Goal: Task Accomplishment & Management: Manage account settings

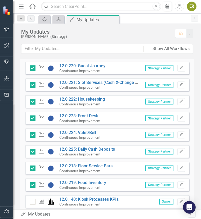
scroll to position [490, 0]
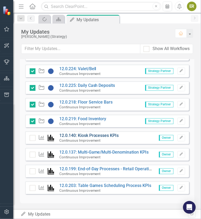
click at [97, 135] on link "12.0.140: Kiosk Processes KPIs" at bounding box center [89, 135] width 60 height 5
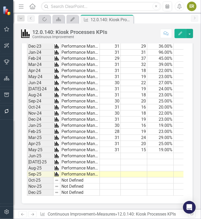
scroll to position [0, 96]
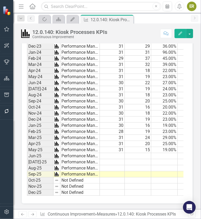
click at [117, 153] on td at bounding box center [111, 156] width 26 height 6
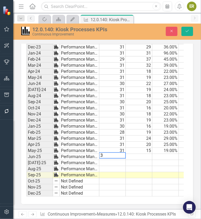
type textarea "31"
click at [136, 154] on td at bounding box center [139, 157] width 26 height 6
type textarea "14.71"
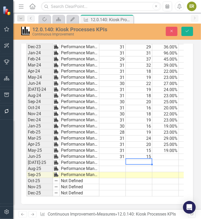
click at [160, 154] on td at bounding box center [165, 157] width 26 height 6
click at [159, 154] on td at bounding box center [165, 157] width 26 height 6
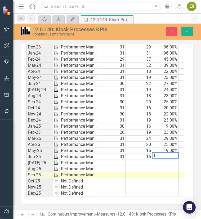
type textarea "18"
click at [159, 154] on td "18.00%" at bounding box center [165, 157] width 26 height 6
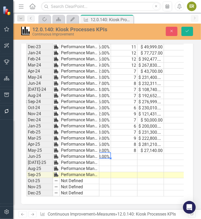
scroll to position [548, 0]
click at [135, 154] on td at bounding box center [124, 157] width 26 height 6
click at [132, 154] on td at bounding box center [124, 157] width 26 height 6
type textarea "5"
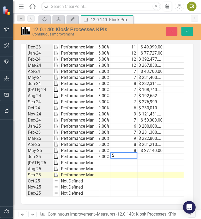
click at [147, 154] on td at bounding box center [150, 157] width 26 height 6
type textarea "55446"
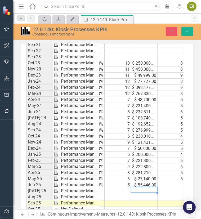
scroll to position [521, 0]
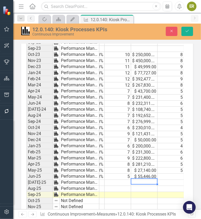
click at [180, 177] on td at bounding box center [171, 177] width 26 height 6
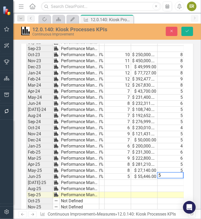
type textarea "5"
click at [176, 185] on td at bounding box center [171, 183] width 26 height 6
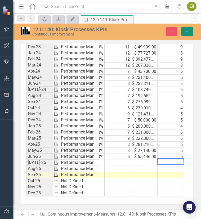
drag, startPoint x: 187, startPoint y: 30, endPoint x: 162, endPoint y: 94, distance: 68.6
click at [187, 30] on icon "Save" at bounding box center [187, 31] width 5 height 4
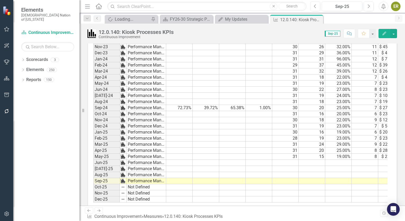
scroll to position [401, 0]
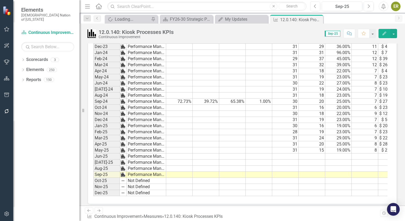
click at [201, 153] on td at bounding box center [285, 156] width 26 height 6
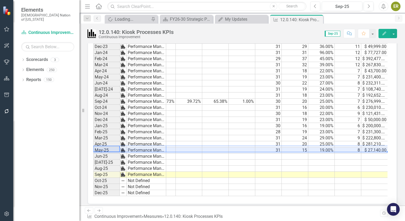
scroll to position [0, 43]
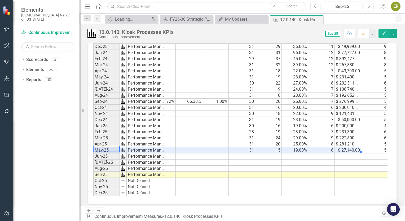
drag, startPoint x: 110, startPoint y: 148, endPoint x: 398, endPoint y: 147, distance: 287.8
click at [201, 154] on td at bounding box center [242, 156] width 26 height 6
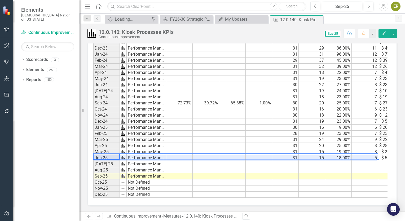
scroll to position [0, 30]
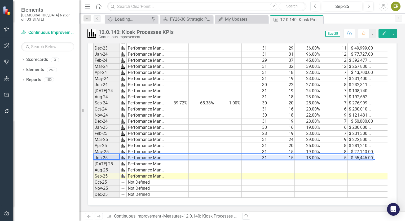
drag, startPoint x: 110, startPoint y: 153, endPoint x: 388, endPoint y: 155, distance: 277.5
click at [388, 155] on div "Period Status Vault Clerk Turnover Vault Leadership Turnover Soft Count Turnove…" at bounding box center [242, 93] width 309 height 225
click at [265, 161] on td at bounding box center [254, 164] width 26 height 6
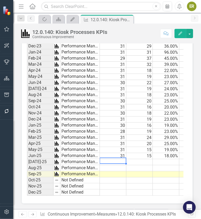
scroll to position [0, 0]
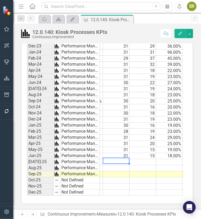
click at [120, 160] on td at bounding box center [116, 162] width 26 height 6
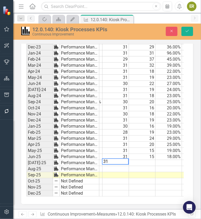
type textarea "31"
click at [144, 160] on td at bounding box center [142, 163] width 26 height 6
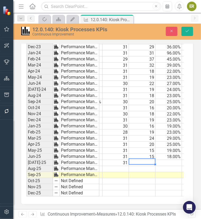
click at [147, 160] on td at bounding box center [142, 163] width 26 height 6
type textarea "16.03"
click at [176, 160] on td at bounding box center [168, 163] width 26 height 6
click at [173, 160] on td at bounding box center [168, 163] width 26 height 6
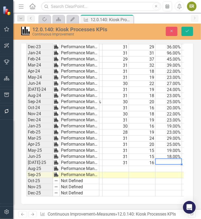
click at [173, 160] on td at bounding box center [168, 163] width 26 height 6
type textarea "20"
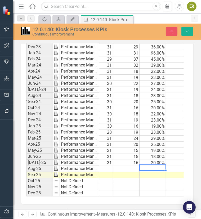
scroll to position [0, 136]
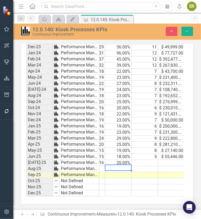
click at [151, 160] on td at bounding box center [145, 163] width 26 height 6
click at [148, 160] on td at bounding box center [145, 163] width 26 height 6
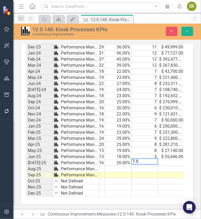
type textarea "7.51"
click at [174, 160] on td at bounding box center [171, 163] width 26 height 6
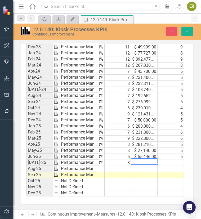
click at [137, 160] on td at bounding box center [144, 163] width 26 height 6
type textarea "48603"
click at [175, 160] on td at bounding box center [171, 163] width 26 height 6
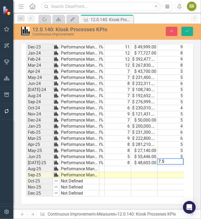
type textarea "7.50"
click at [120, 160] on td "8" at bounding box center [118, 163] width 26 height 6
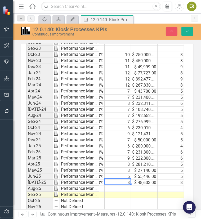
scroll to position [548, 0]
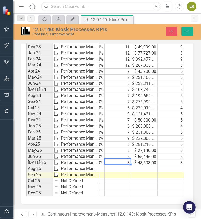
click at [124, 160] on td "8" at bounding box center [118, 163] width 26 height 6
type textarea "76"
click at [124, 160] on td "76" at bounding box center [118, 163] width 26 height 6
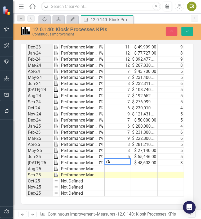
type textarea "7"
type textarea "6"
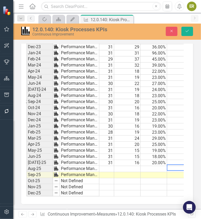
scroll to position [0, 97]
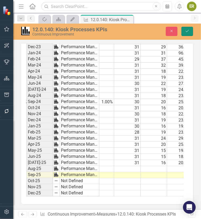
click at [191, 31] on button "Save" at bounding box center [187, 31] width 12 height 9
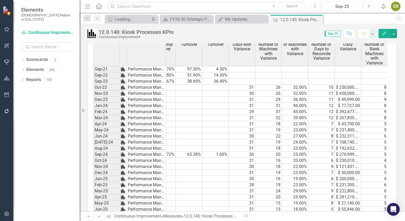
scroll to position [374, 0]
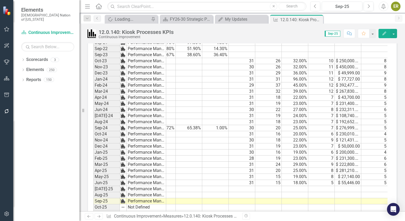
click at [249, 186] on td at bounding box center [242, 189] width 26 height 6
